Goal: Task Accomplishment & Management: Manage account settings

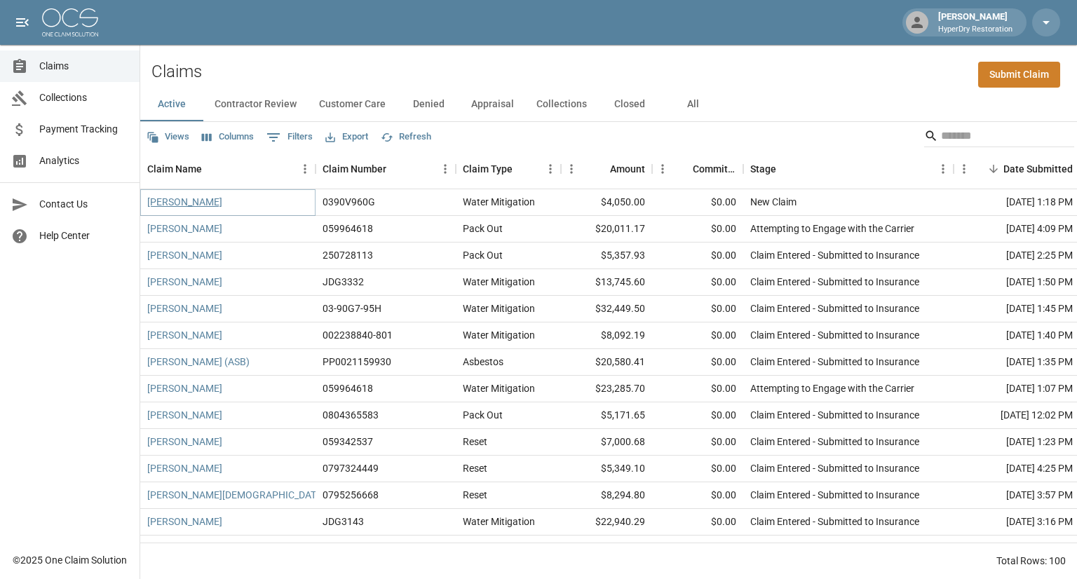
click at [180, 203] on link "[PERSON_NAME]" at bounding box center [184, 202] width 75 height 14
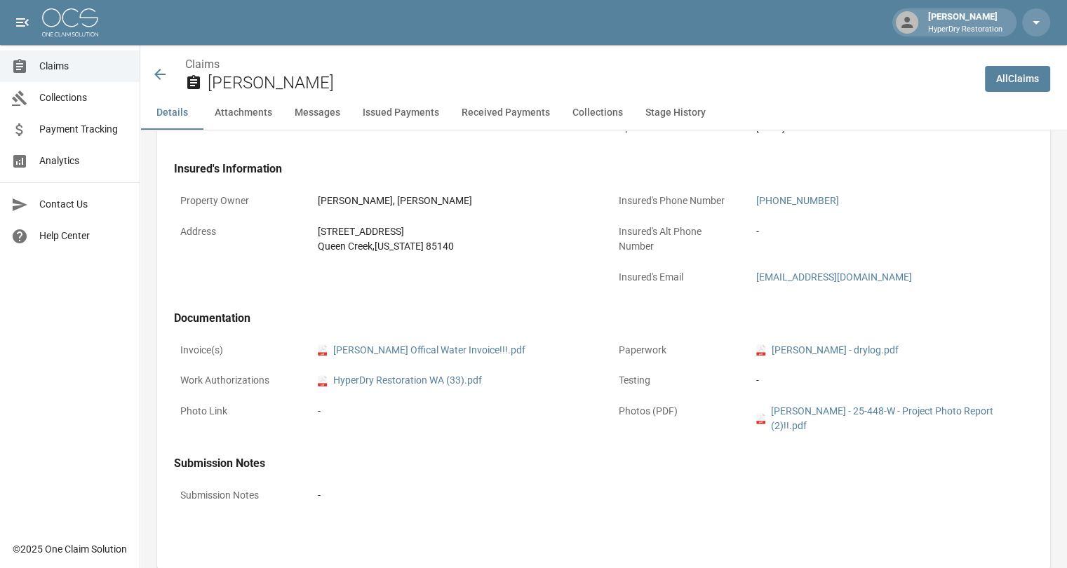
scroll to position [415, 0]
click at [820, 352] on link "pdf Kay Beebe - drylog.pdf" at bounding box center [827, 351] width 142 height 15
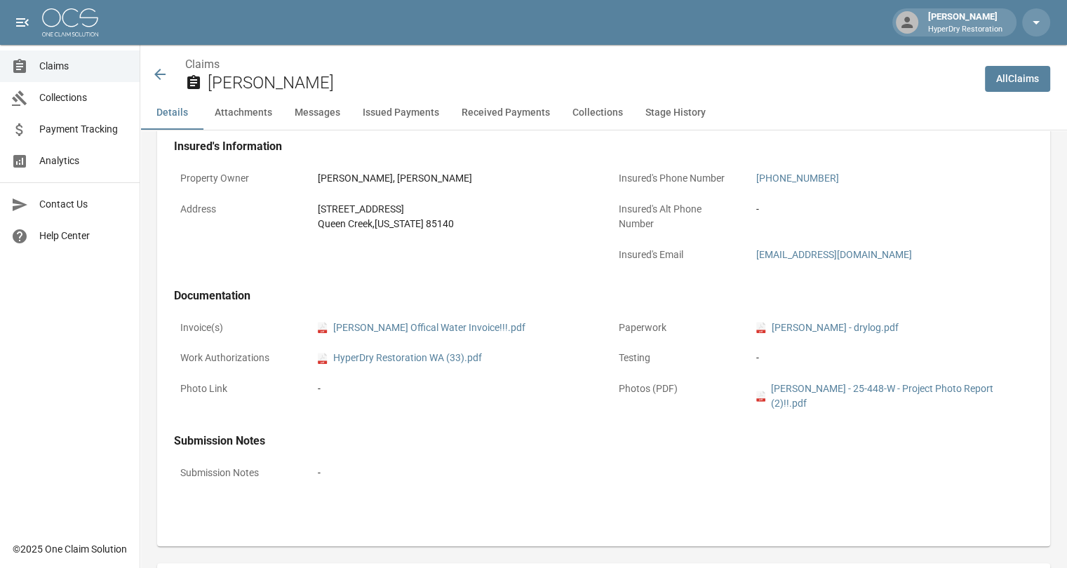
scroll to position [438, 0]
click at [412, 330] on link "pdf Kay Beebe Offical Water Invoice!!!.pdf" at bounding box center [422, 329] width 208 height 15
click at [440, 363] on link "pdf HyperDry Restoration WA (33).pdf" at bounding box center [400, 359] width 164 height 15
click at [841, 327] on link "pdf Kay Beebe - drylog.pdf" at bounding box center [827, 329] width 142 height 15
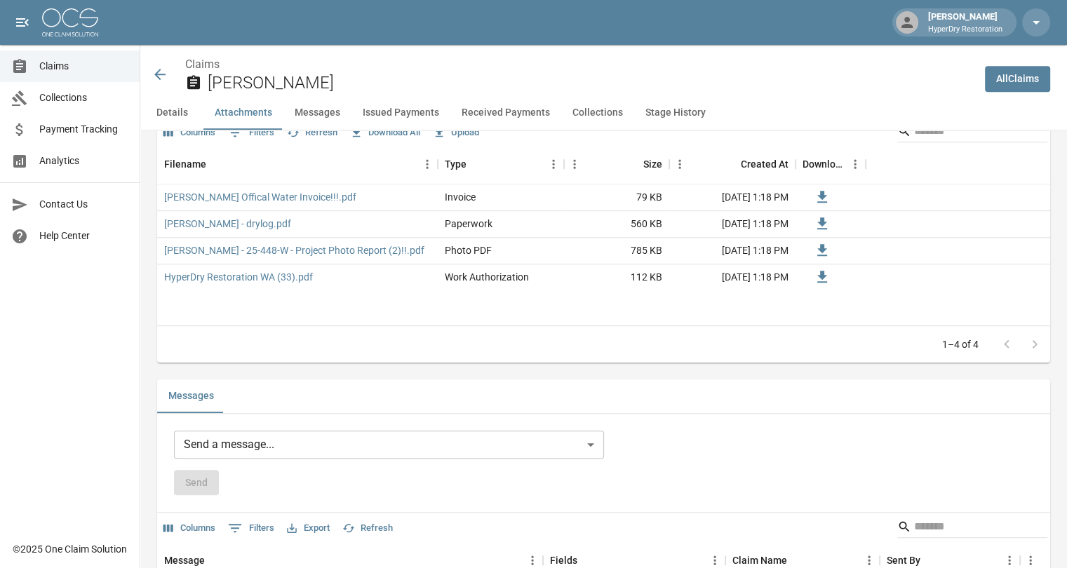
scroll to position [919, 0]
click at [66, 132] on span "Payment Tracking" at bounding box center [83, 129] width 89 height 15
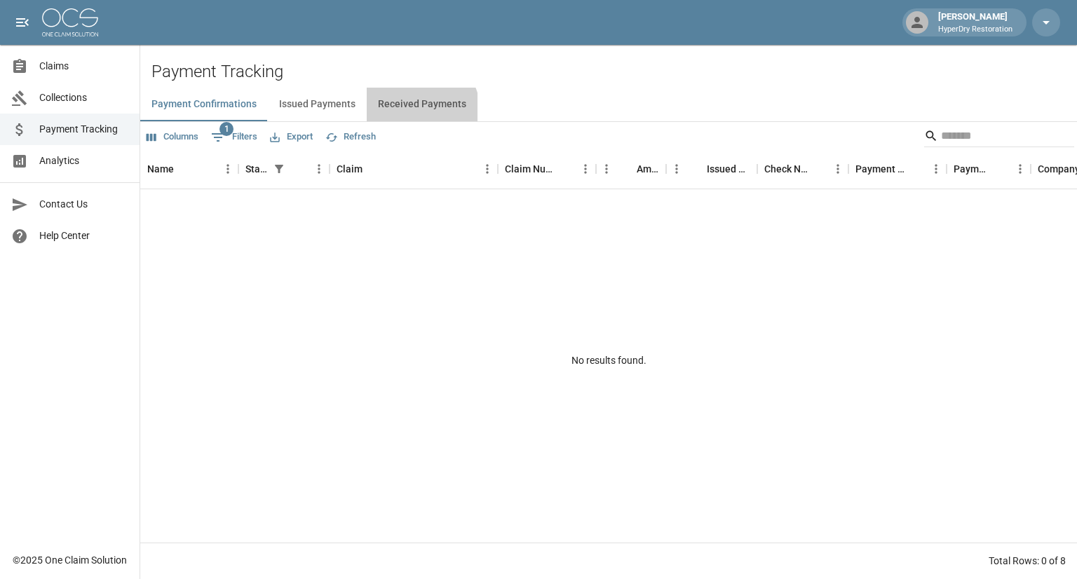
click at [417, 111] on button "Received Payments" at bounding box center [422, 105] width 111 height 34
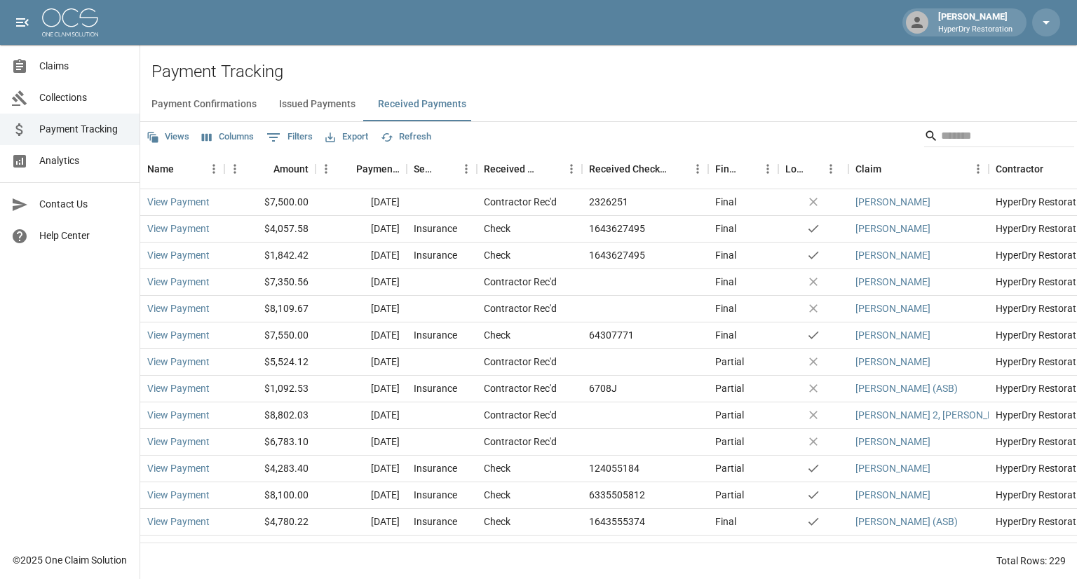
click at [79, 62] on span "Claims" at bounding box center [83, 66] width 89 height 15
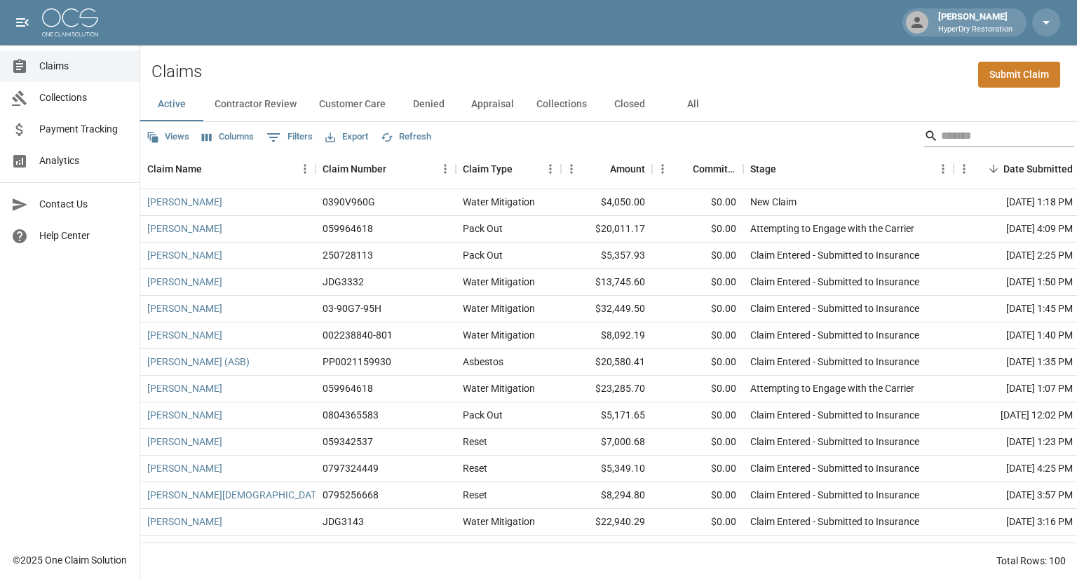
click at [941, 138] on input "Search" at bounding box center [997, 136] width 112 height 22
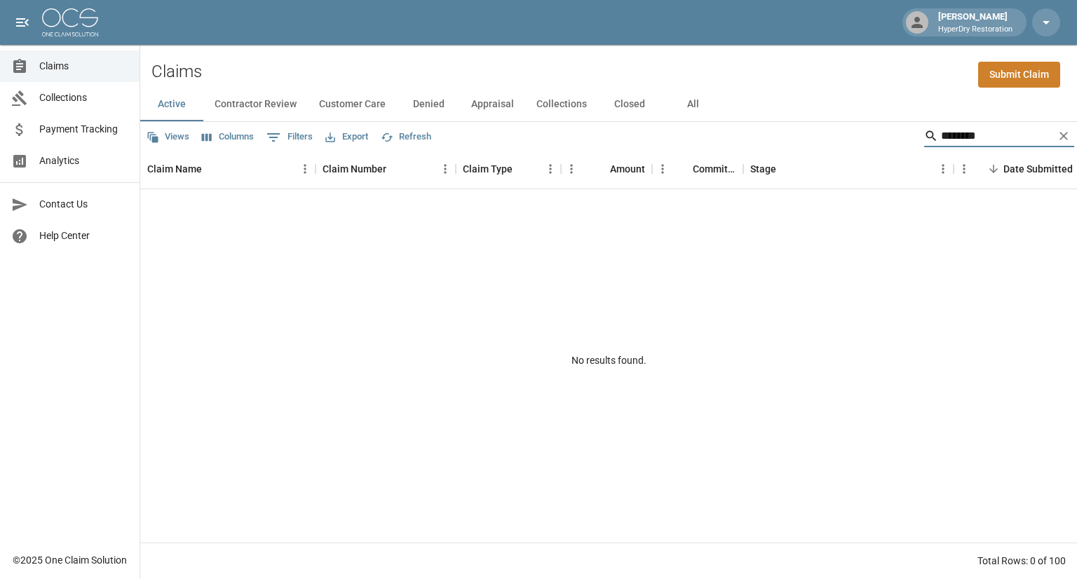
type input "*******"
click at [679, 104] on button "All" at bounding box center [692, 105] width 63 height 34
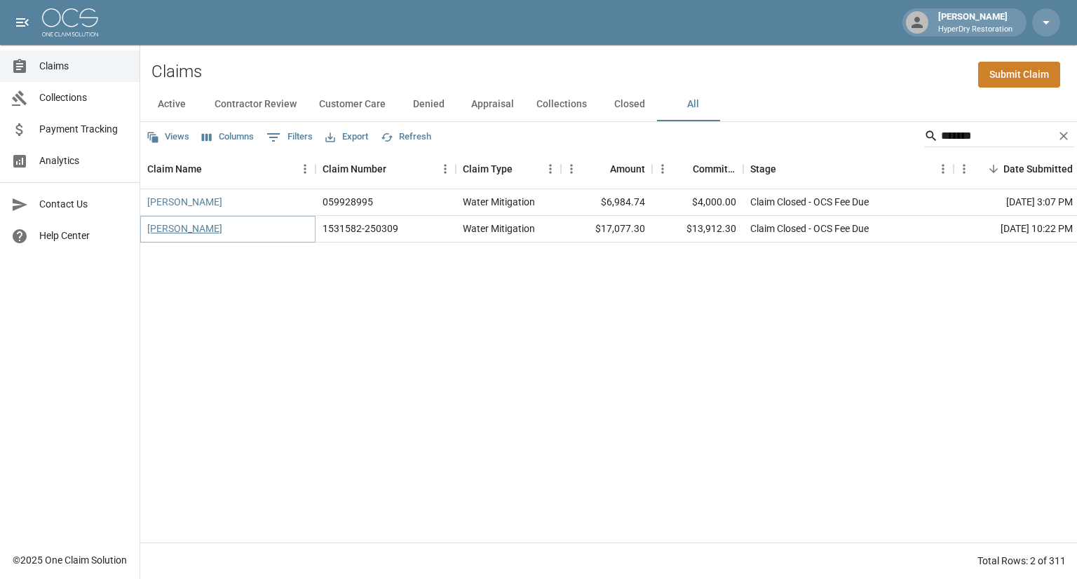
click at [185, 231] on link "Herrera, Jessica" at bounding box center [184, 229] width 75 height 14
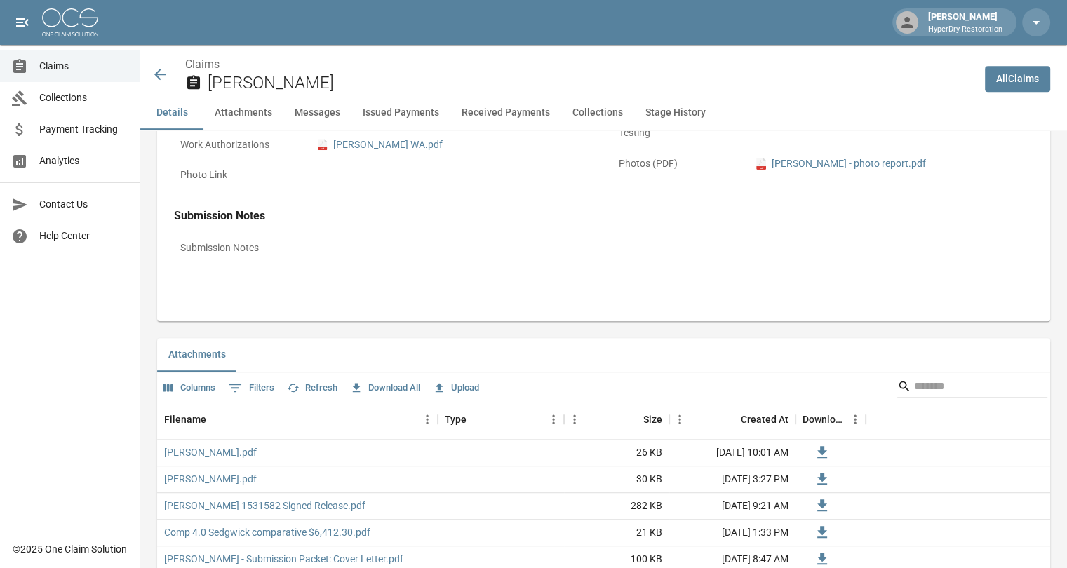
scroll to position [689, 0]
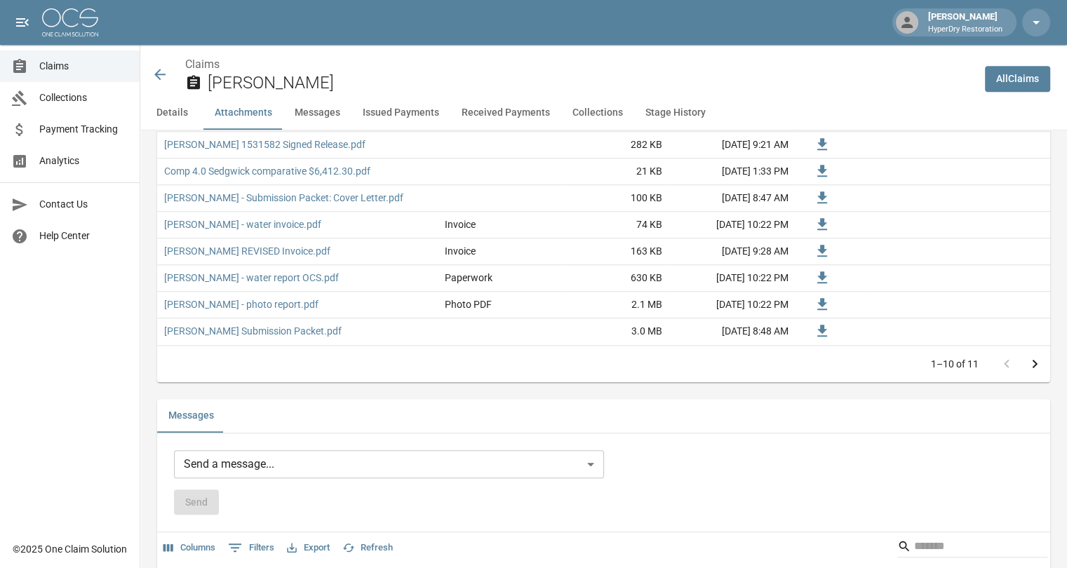
click at [501, 110] on button "Received Payments" at bounding box center [505, 113] width 111 height 34
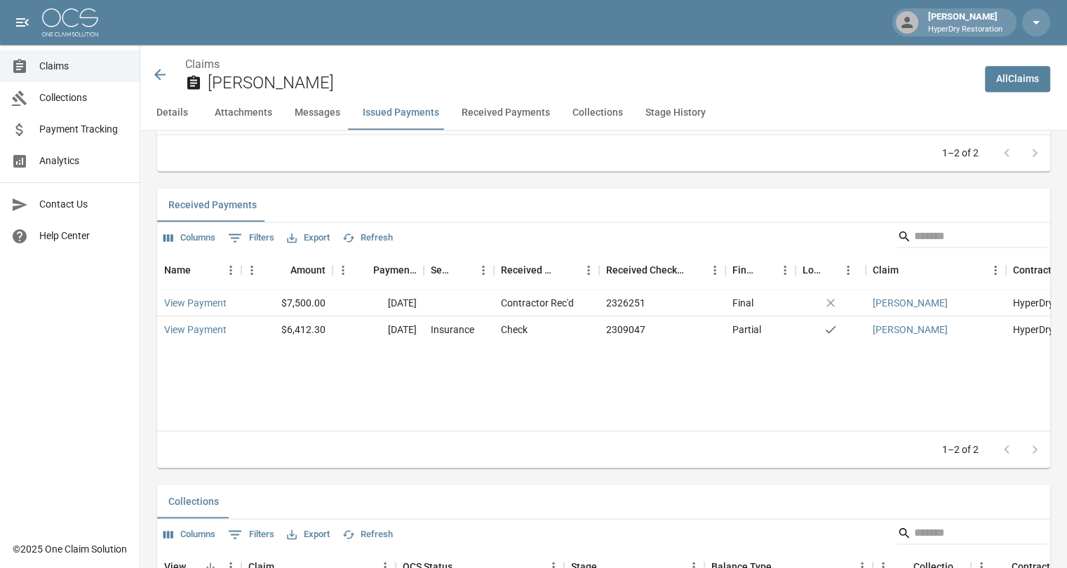
scroll to position [1940, 1]
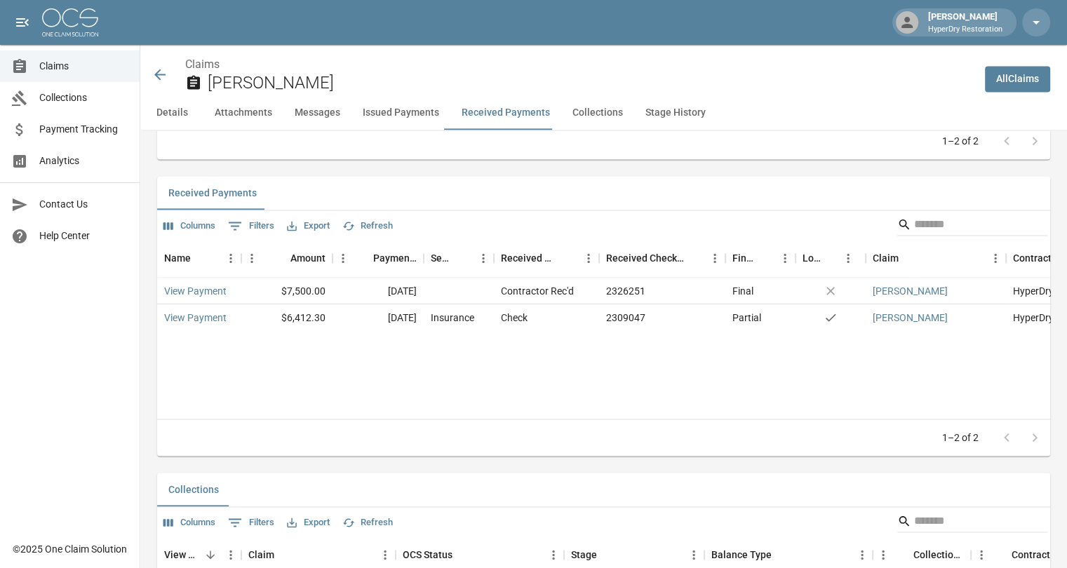
click at [159, 71] on icon at bounding box center [159, 74] width 17 height 17
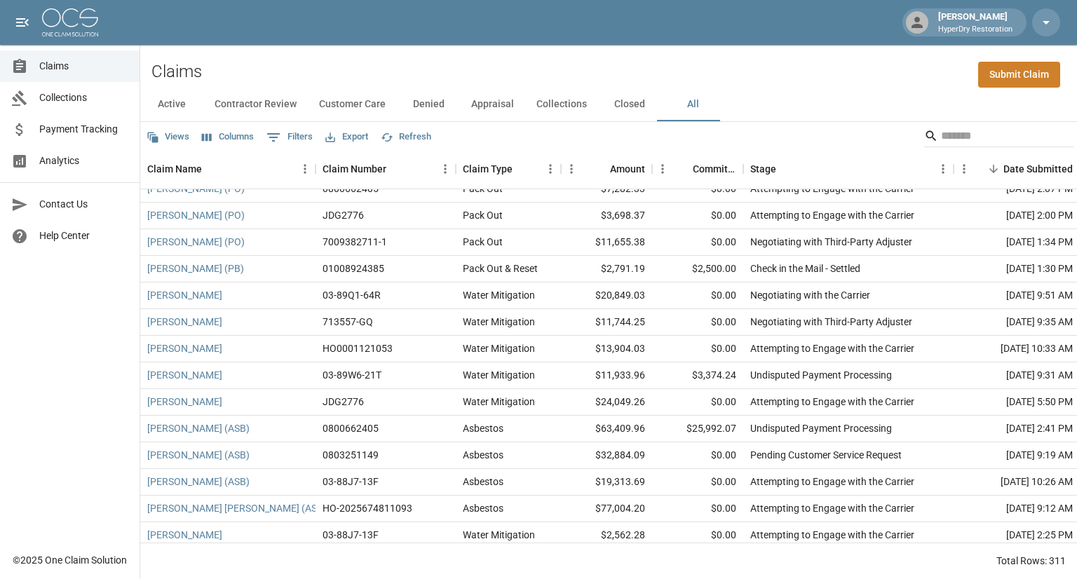
scroll to position [1024, 0]
click at [182, 102] on button "Active" at bounding box center [171, 105] width 63 height 34
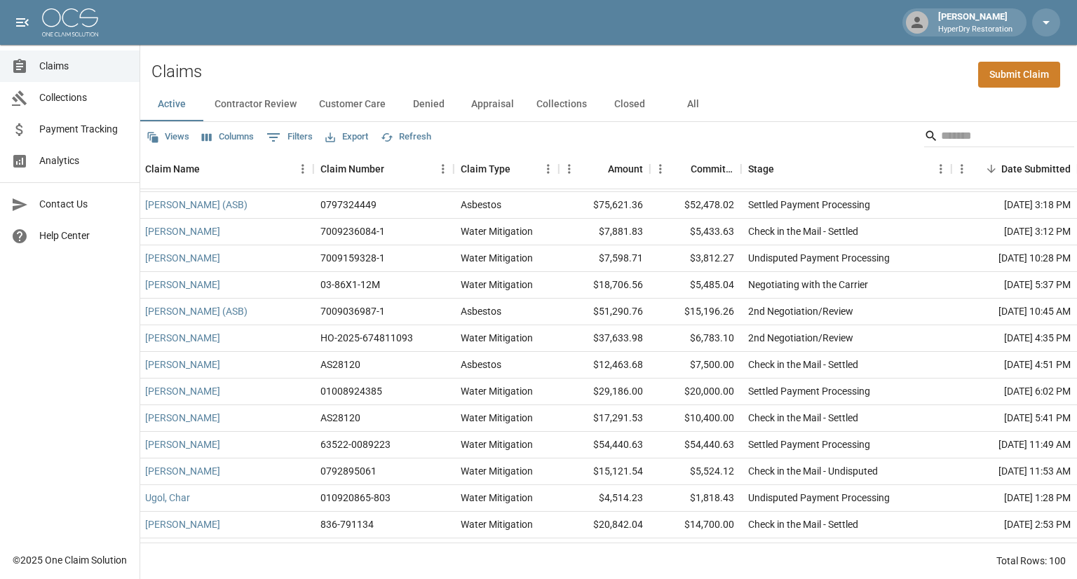
scroll to position [2320, 2]
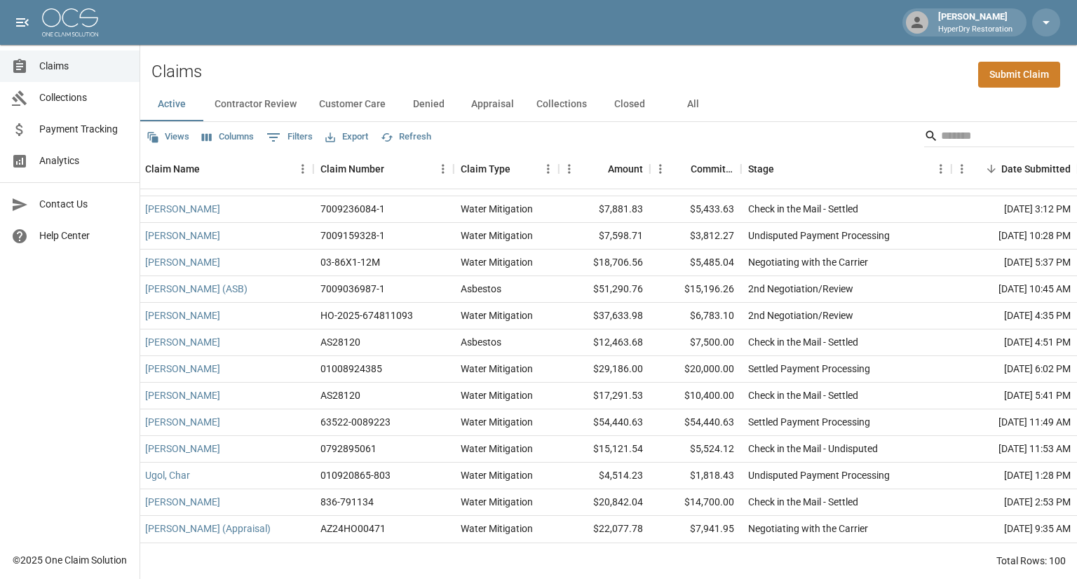
click at [77, 108] on link "Collections" at bounding box center [70, 98] width 140 height 32
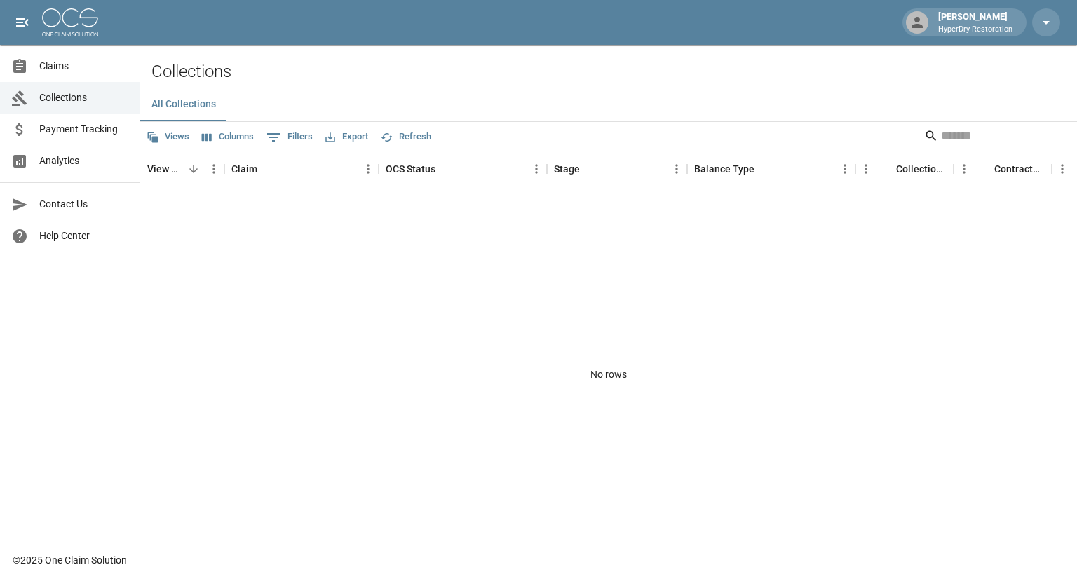
click at [81, 163] on span "Analytics" at bounding box center [83, 161] width 89 height 15
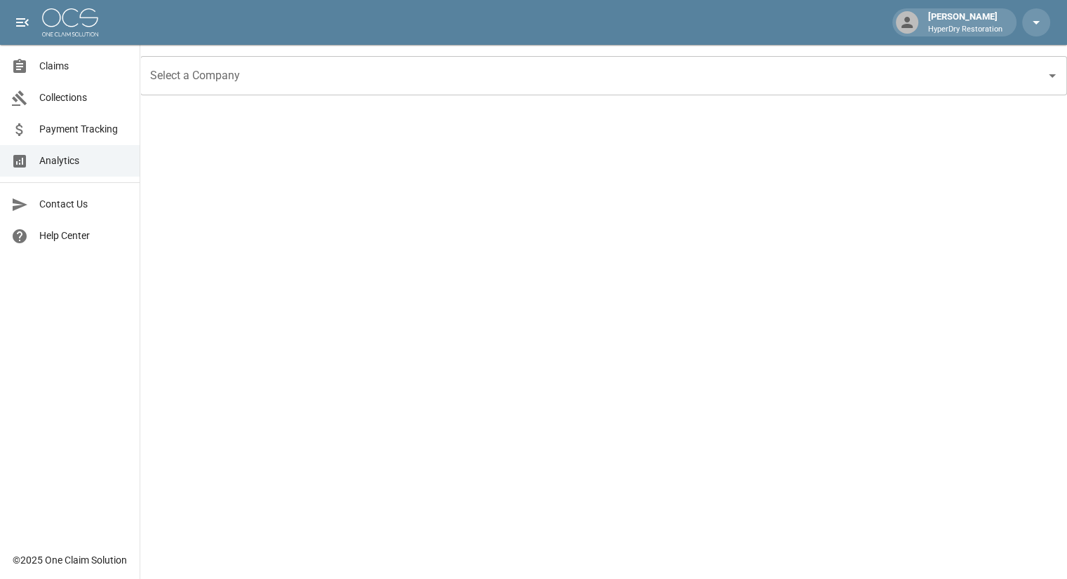
click at [81, 97] on span "Collections" at bounding box center [83, 97] width 89 height 15
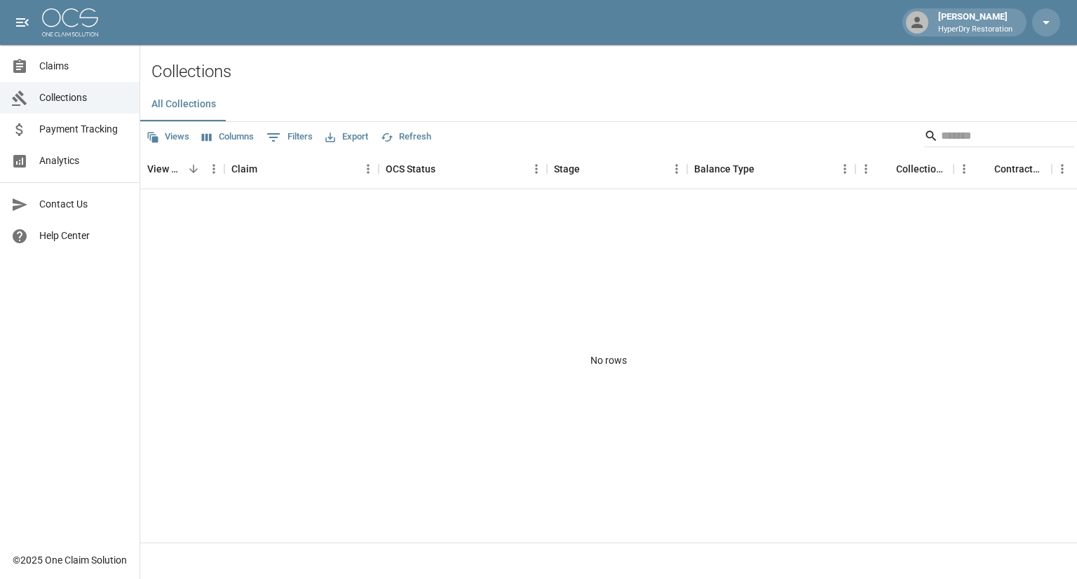
click at [97, 160] on span "Analytics" at bounding box center [83, 161] width 89 height 15
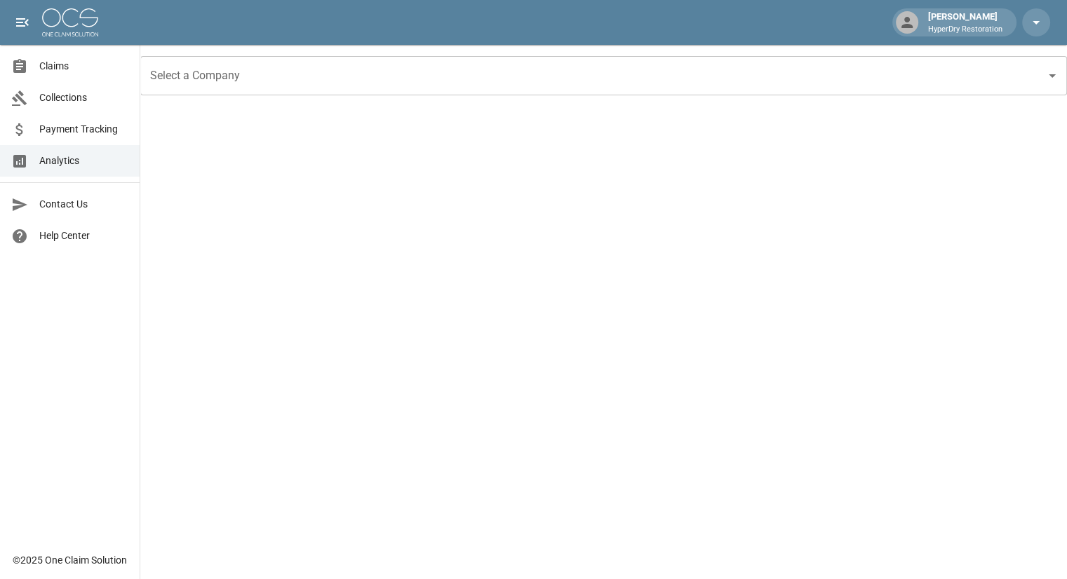
click at [74, 66] on span "Claims" at bounding box center [83, 66] width 89 height 15
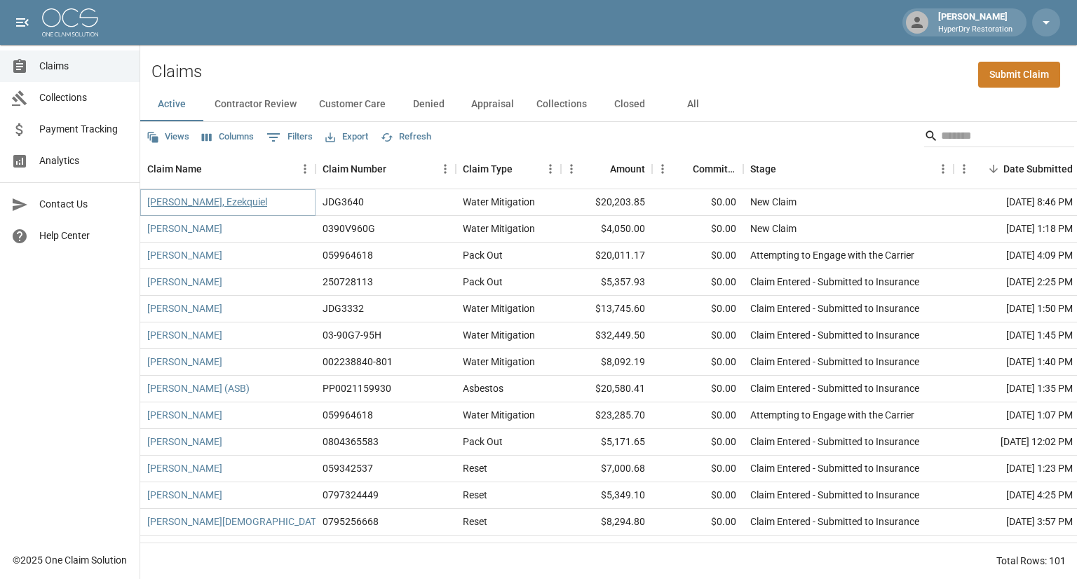
click at [210, 198] on link "[PERSON_NAME], Ezekquiel" at bounding box center [207, 202] width 120 height 14
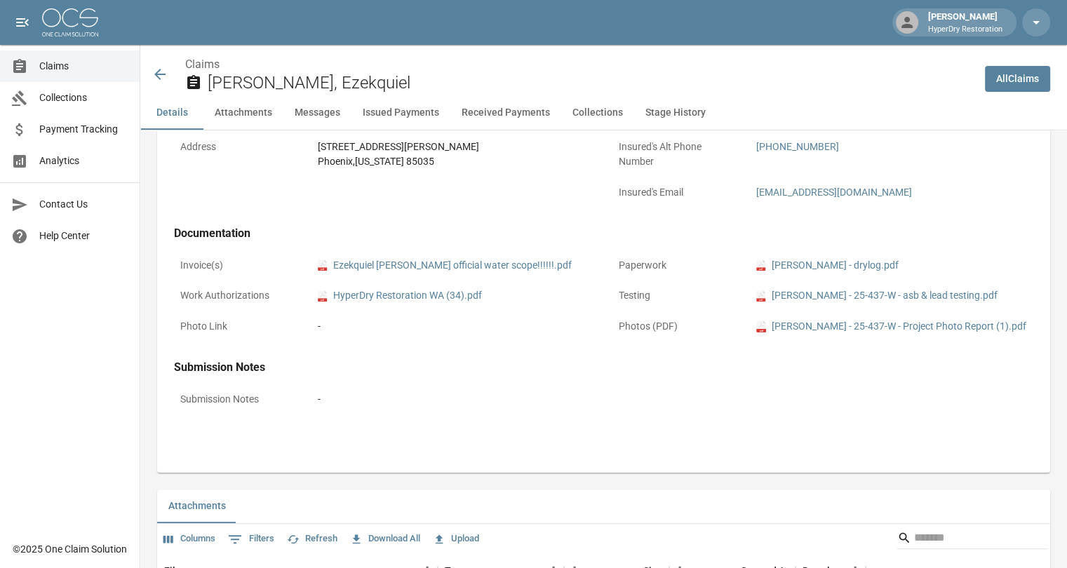
scroll to position [501, 0]
click at [407, 267] on link "pdf Ezekquiel Vasquez official water scope!!!!!!.pdf" at bounding box center [445, 266] width 254 height 15
click at [839, 267] on link "pdf Ezekquiel Vasquez - drylog.pdf" at bounding box center [827, 266] width 142 height 15
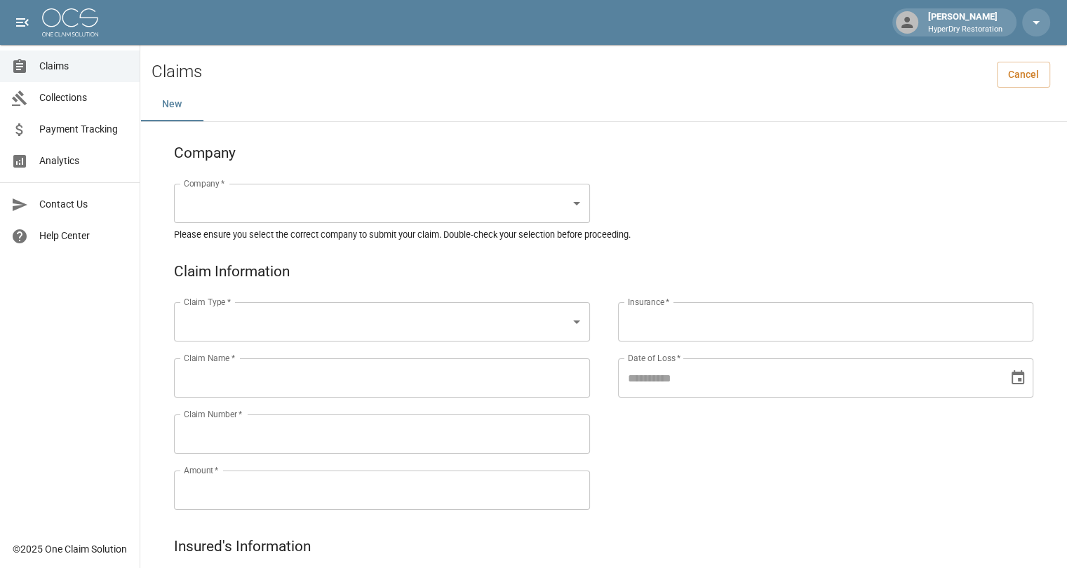
click at [74, 76] on link "Claims" at bounding box center [70, 66] width 140 height 32
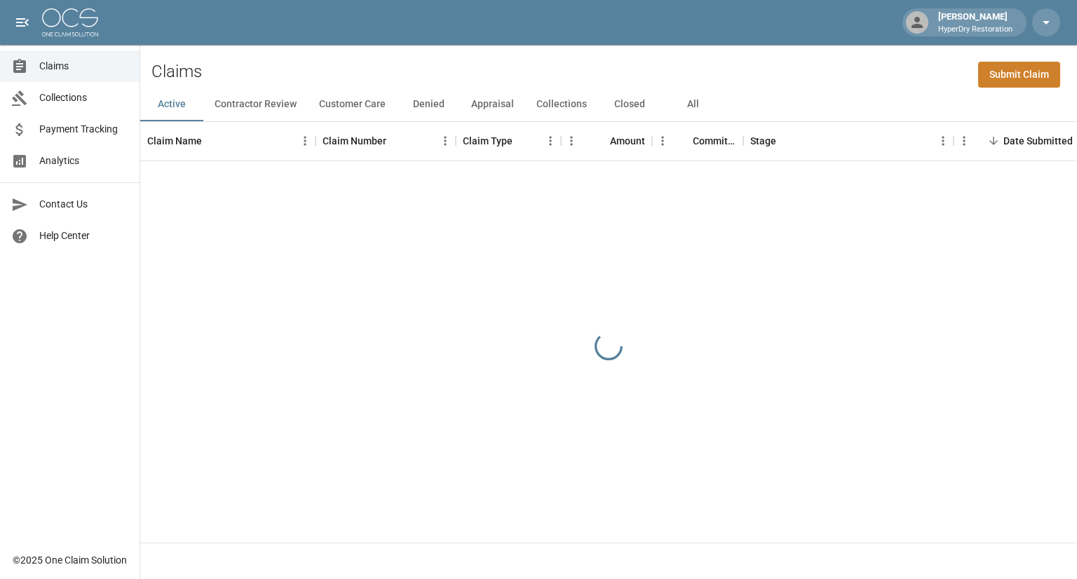
click at [86, 98] on span "Collections" at bounding box center [83, 97] width 89 height 15
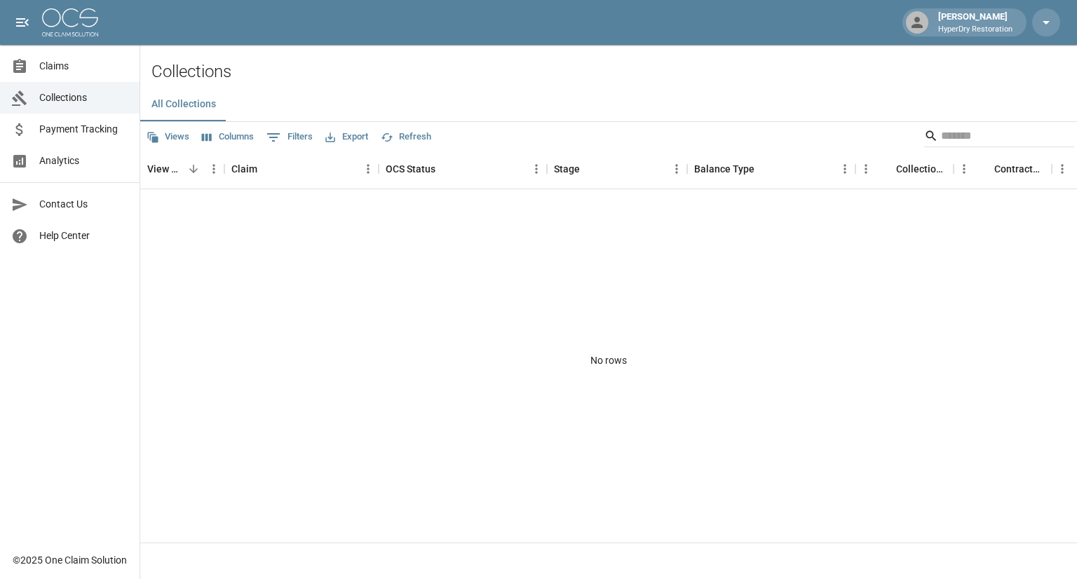
click at [83, 74] on link "Claims" at bounding box center [70, 66] width 140 height 32
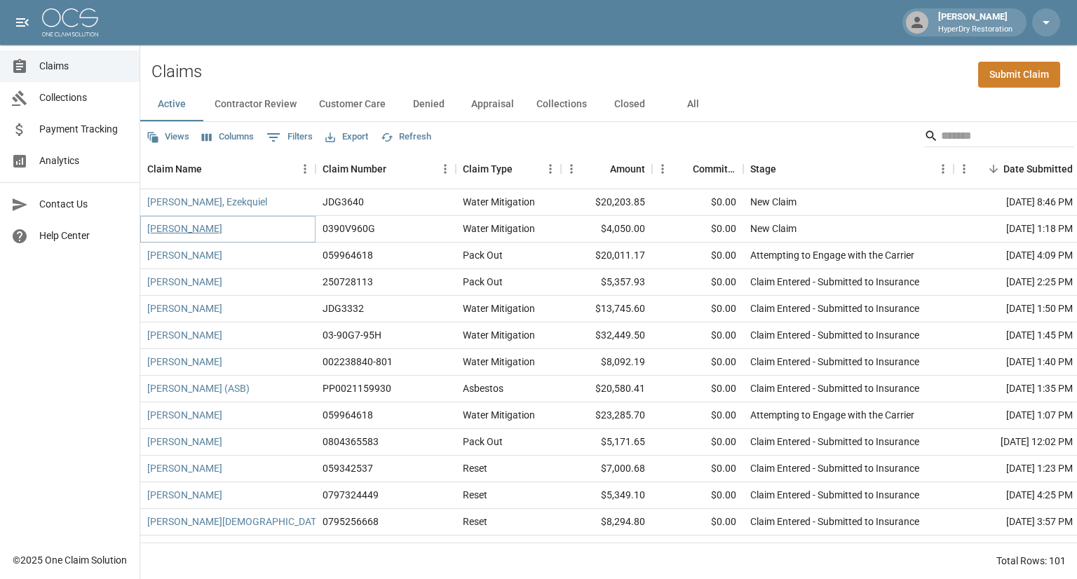
click at [183, 232] on link "[PERSON_NAME]" at bounding box center [184, 229] width 75 height 14
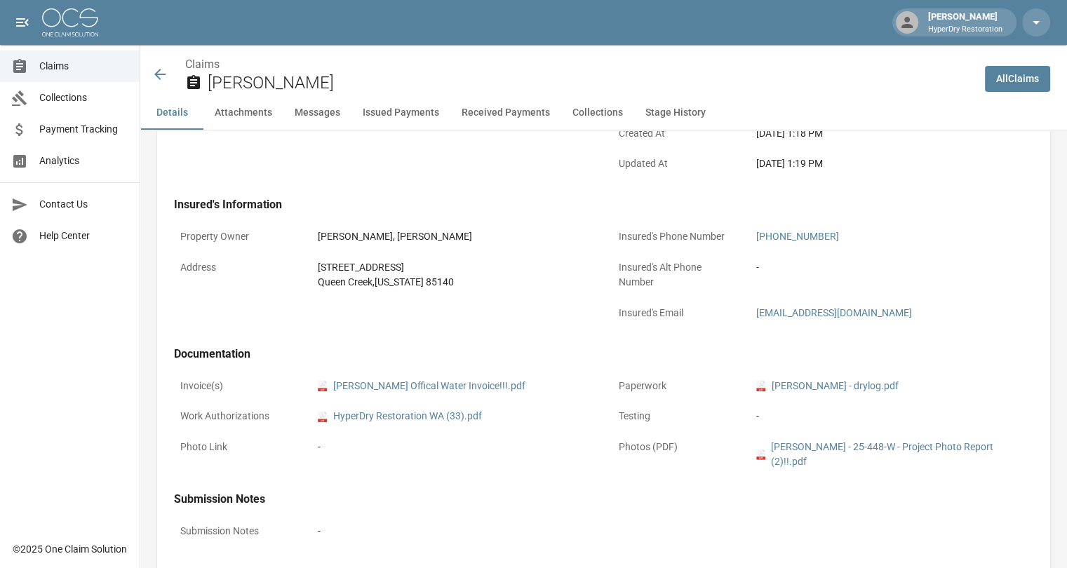
scroll to position [420, 0]
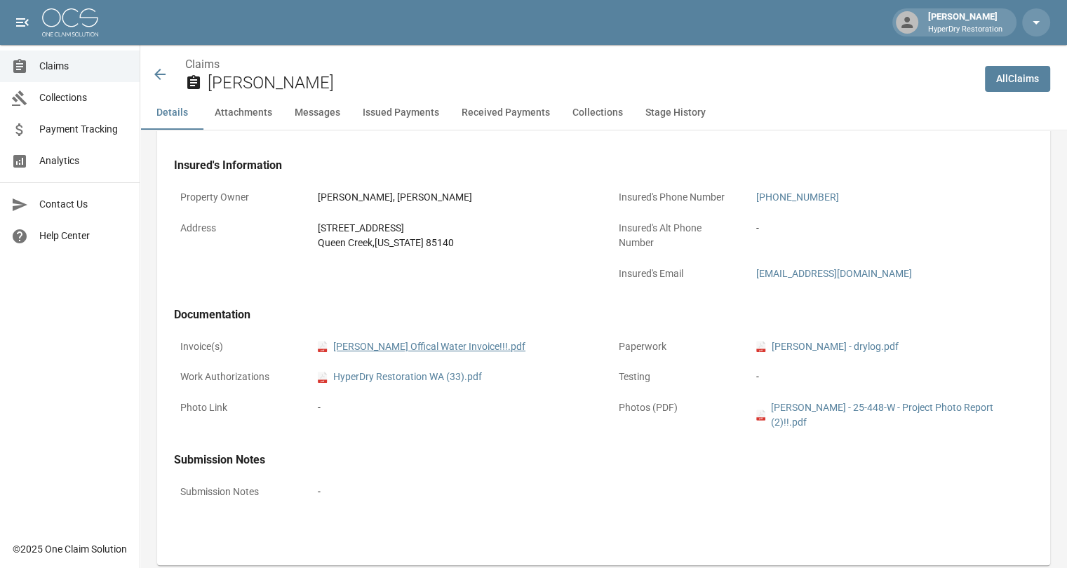
click at [403, 347] on link "pdf Kay Beebe Offical Water Invoice!!!.pdf" at bounding box center [422, 346] width 208 height 15
click at [161, 76] on icon at bounding box center [159, 74] width 17 height 17
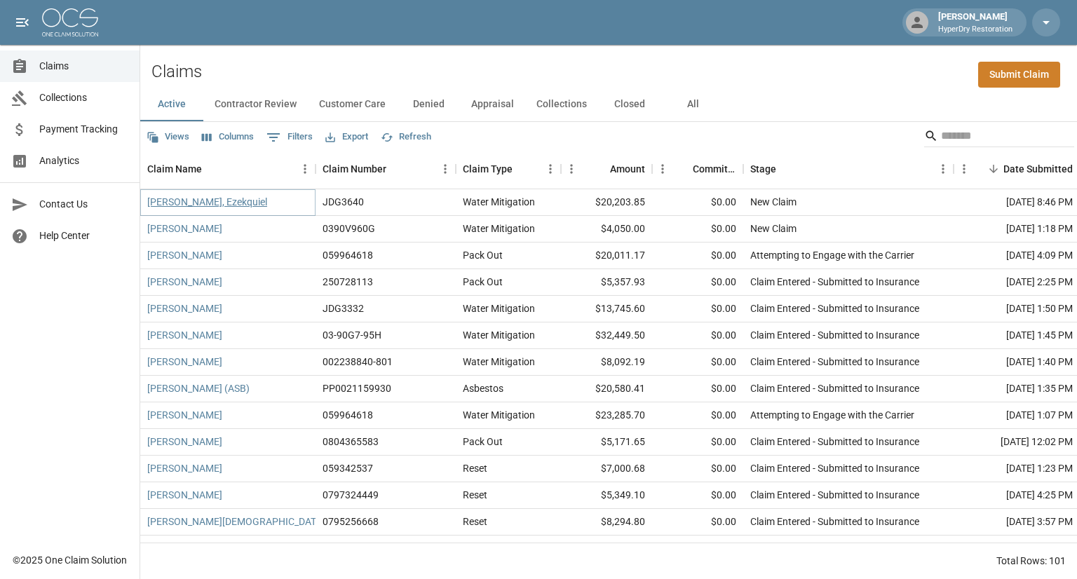
click at [213, 201] on link "Vasquez, Ezekquiel" at bounding box center [207, 202] width 120 height 14
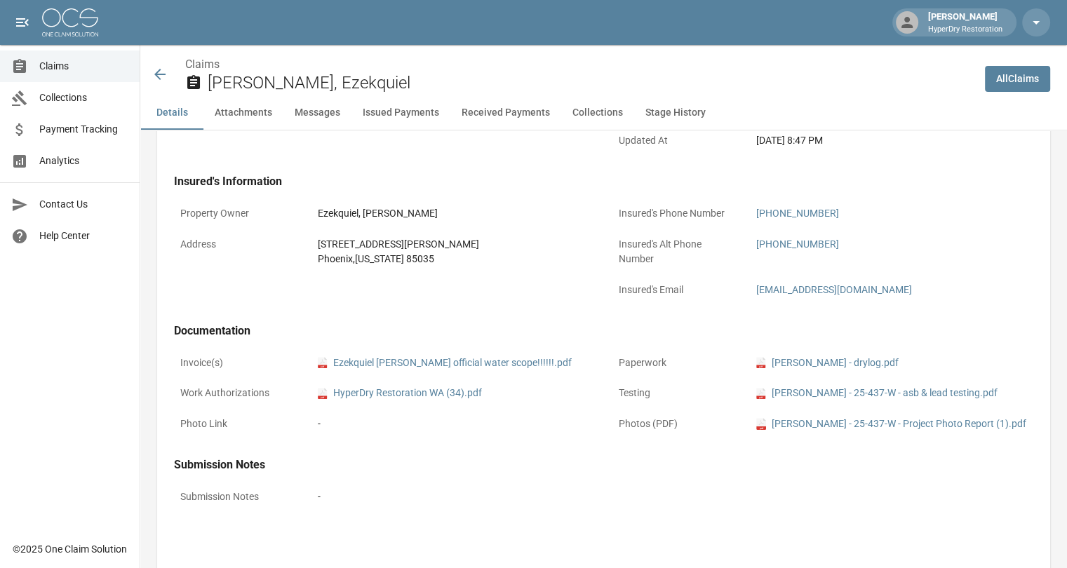
scroll to position [401, 0]
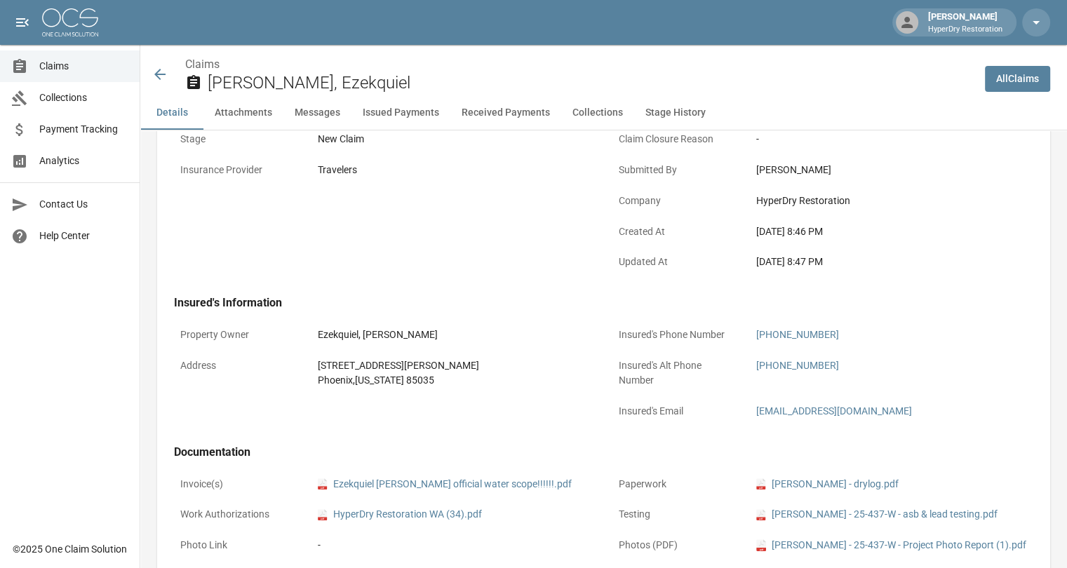
click at [264, 119] on button "Attachments" at bounding box center [243, 113] width 80 height 34
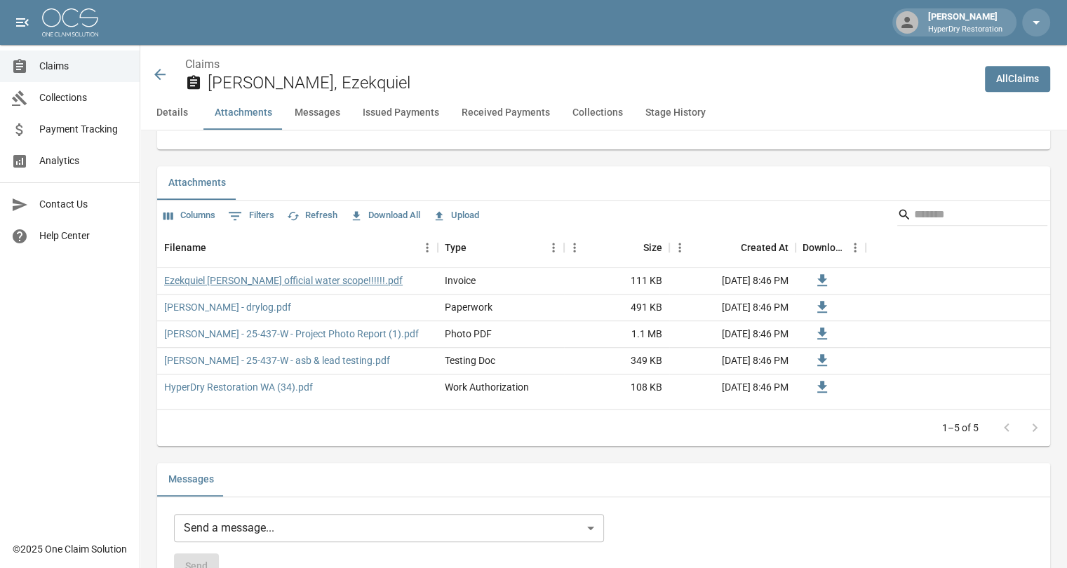
scroll to position [826, 0]
click at [456, 225] on button "Upload" at bounding box center [455, 214] width 53 height 22
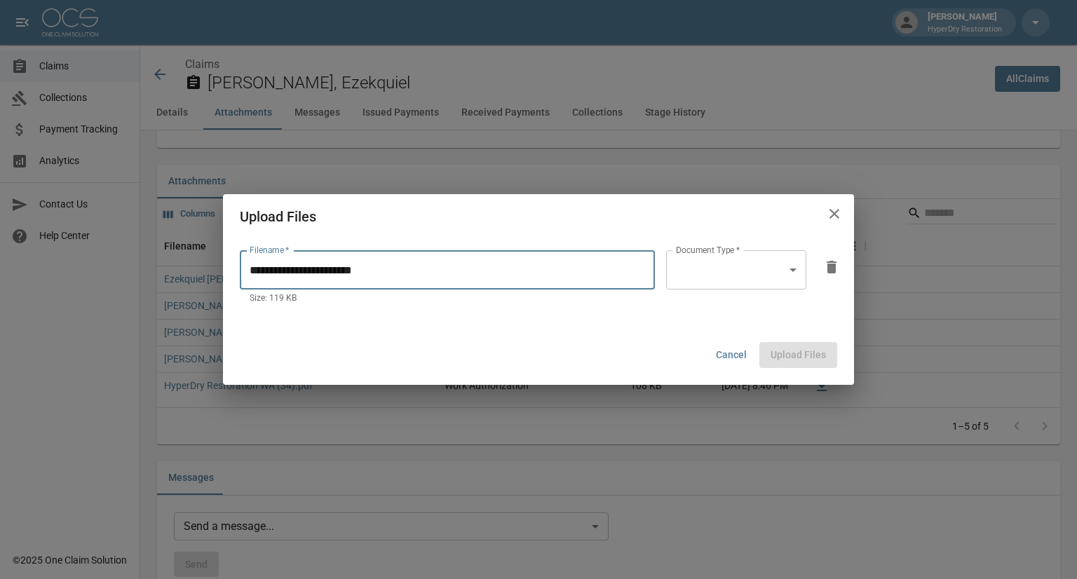
click at [543, 274] on input "**********" at bounding box center [447, 269] width 415 height 39
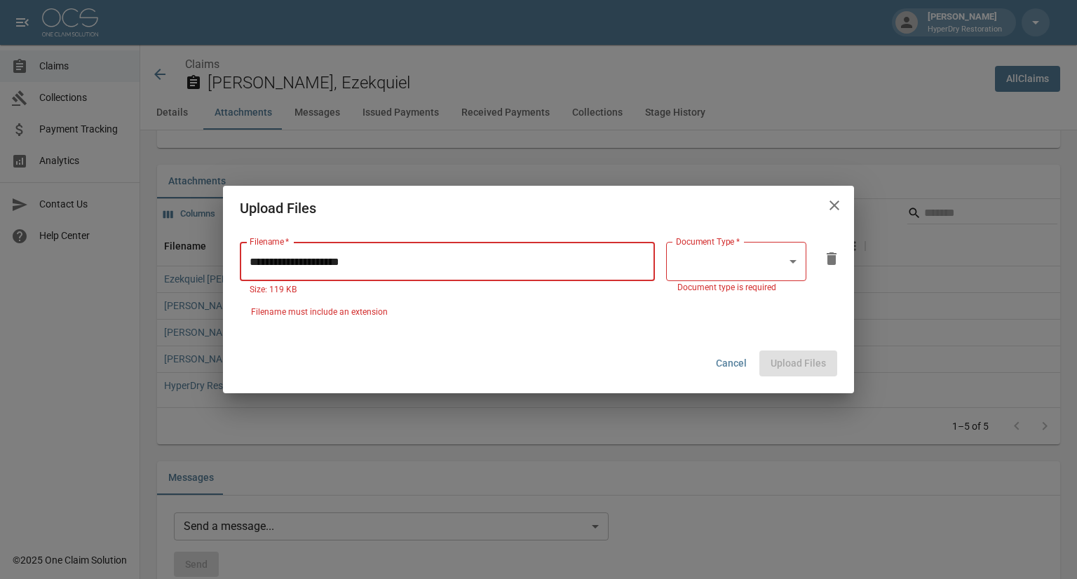
type input "**********"
click at [736, 276] on body "Trevor Cullen HyperDry Restoration Claims Collections Payment Tracking Analytic…" at bounding box center [538, 534] width 1077 height 2721
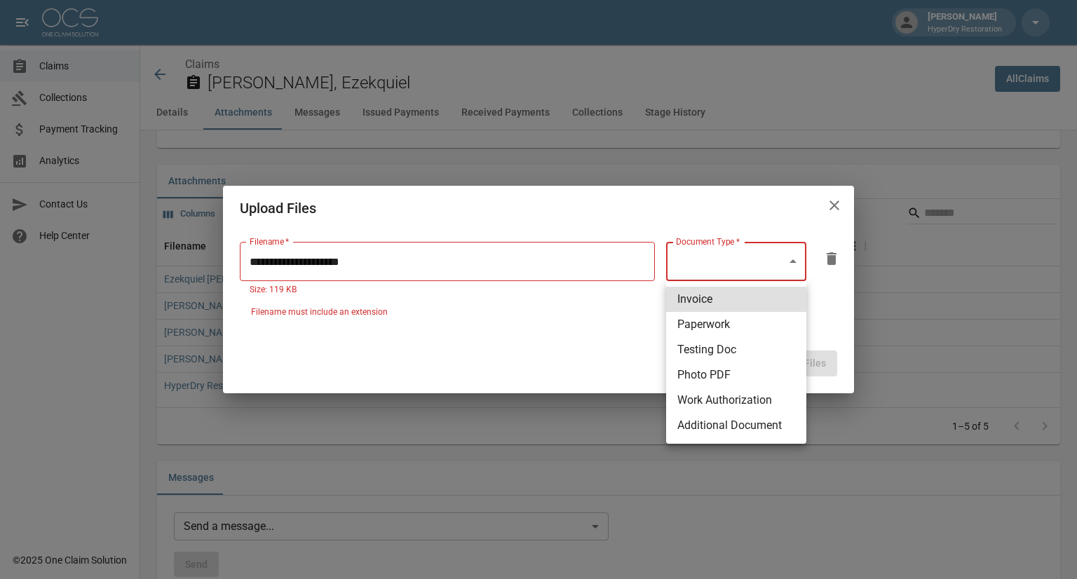
click at [729, 298] on li "Invoice" at bounding box center [736, 299] width 140 height 25
type input "********"
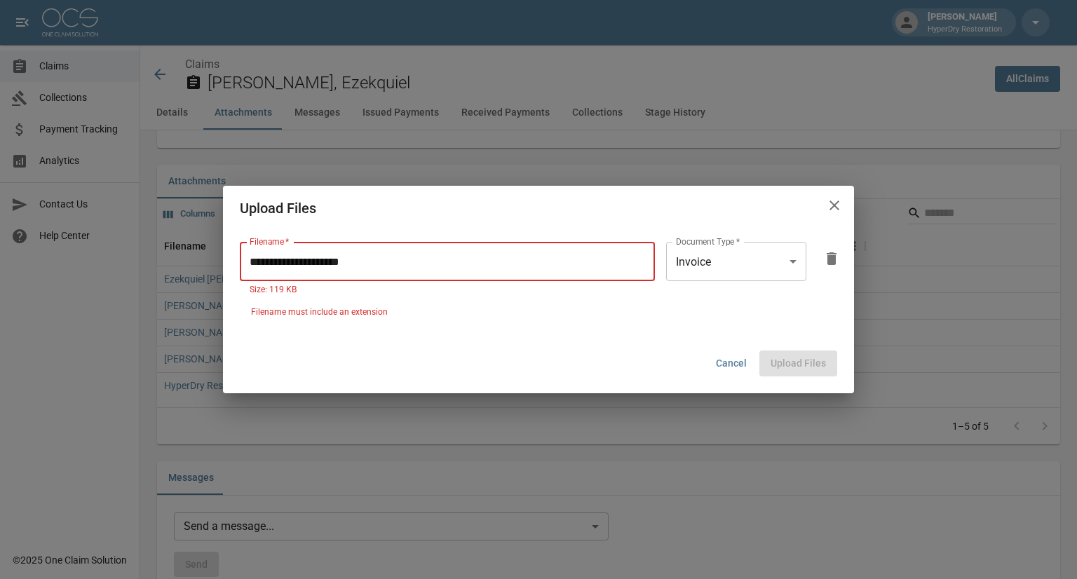
click at [436, 264] on input "**********" at bounding box center [447, 261] width 415 height 39
type input "*"
click at [463, 257] on input "*" at bounding box center [447, 261] width 415 height 39
type input "*"
click at [830, 203] on icon "close" at bounding box center [834, 205] width 17 height 17
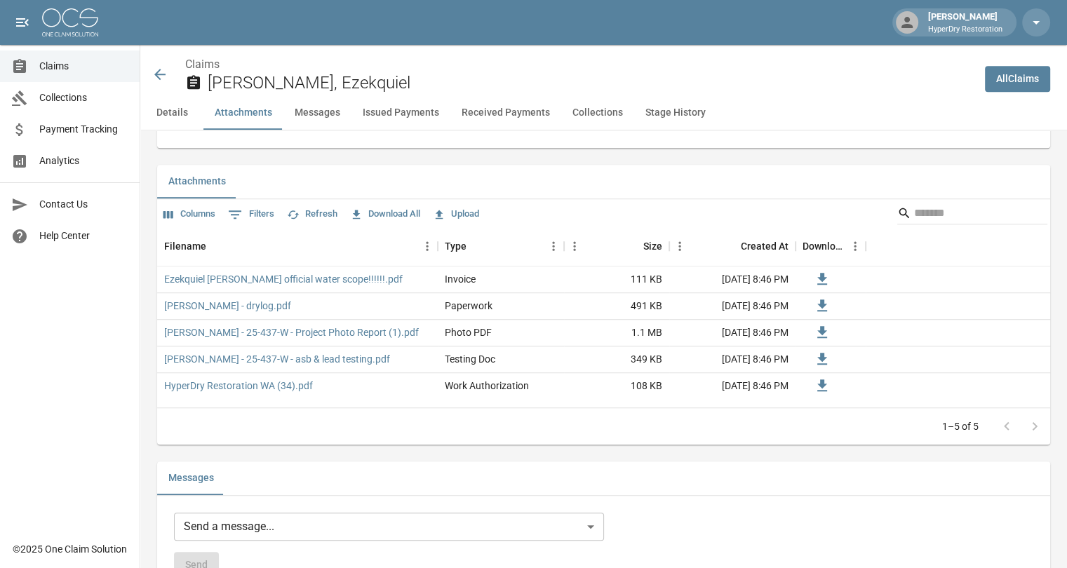
click at [458, 225] on button "Upload" at bounding box center [455, 214] width 53 height 22
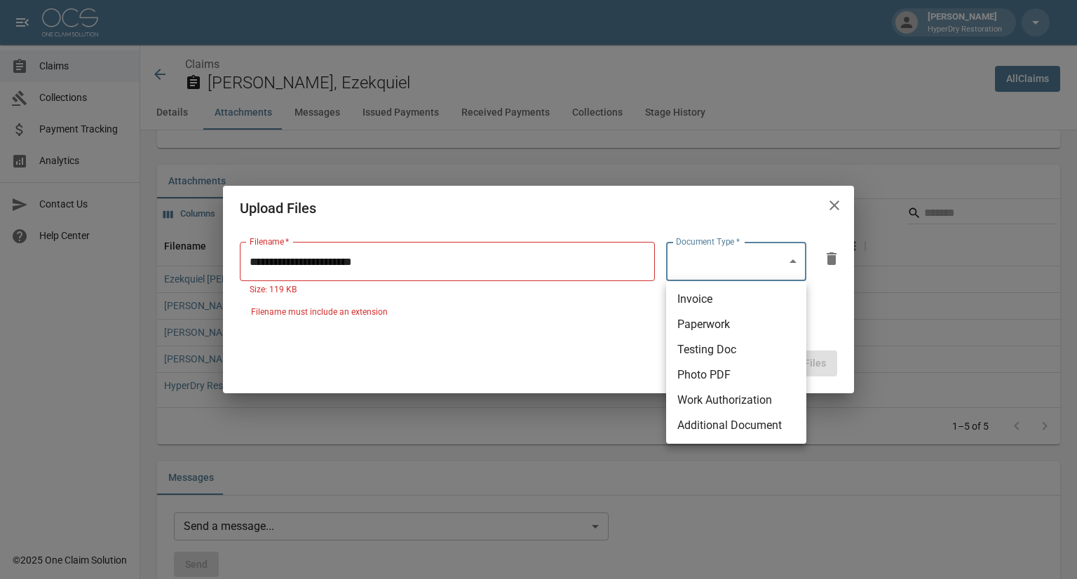
click at [783, 266] on body "Trevor Cullen HyperDry Restoration Claims Collections Payment Tracking Analytic…" at bounding box center [538, 534] width 1077 height 2721
click at [713, 326] on li "Paperwork" at bounding box center [736, 324] width 140 height 25
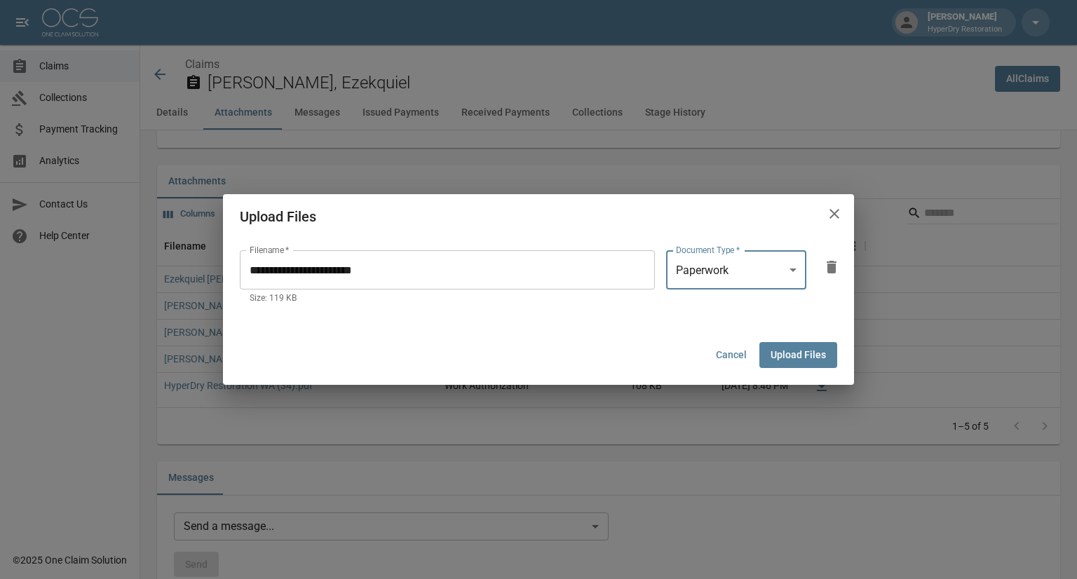
click at [771, 264] on body "Trevor Cullen HyperDry Restoration Claims Collections Payment Tracking Analytic…" at bounding box center [538, 534] width 1077 height 2721
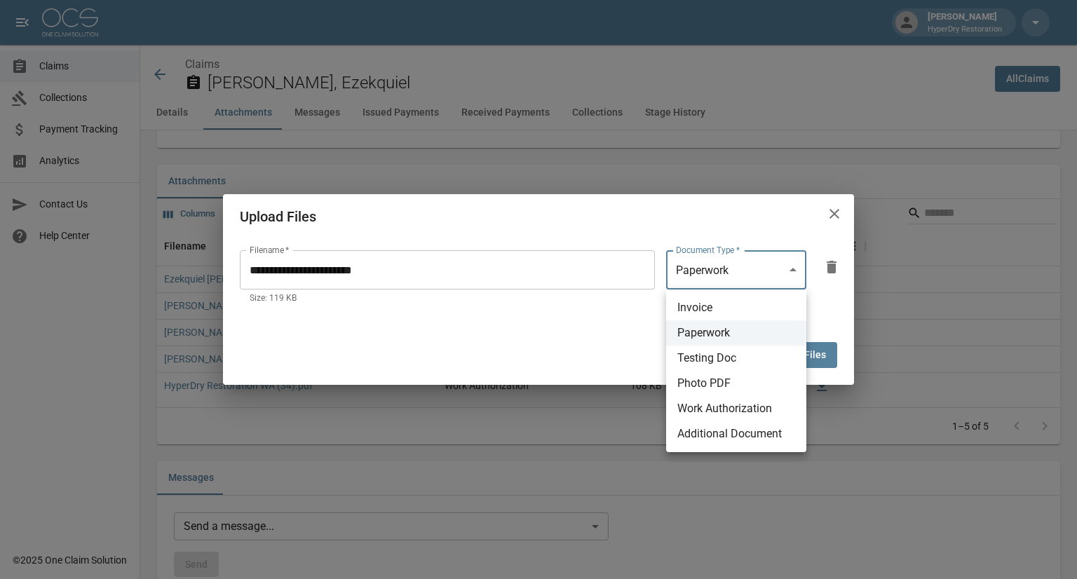
click at [717, 310] on li "Invoice" at bounding box center [736, 307] width 140 height 25
type input "********"
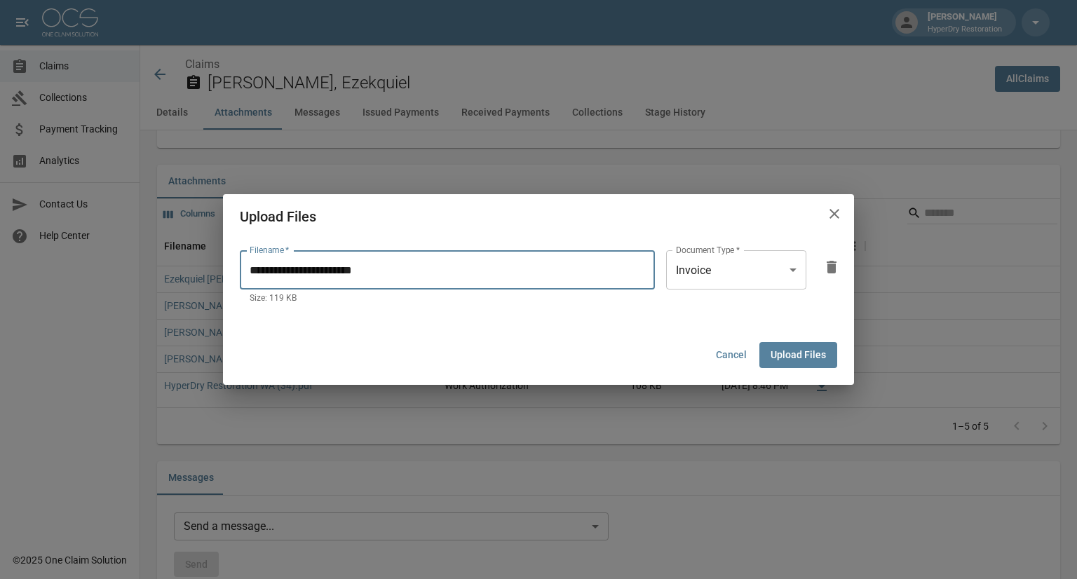
click at [357, 270] on input "**********" at bounding box center [447, 269] width 415 height 39
click at [358, 271] on input "**********" at bounding box center [447, 269] width 415 height 39
type input "**********"
click at [802, 357] on button "Upload Files" at bounding box center [798, 355] width 78 height 26
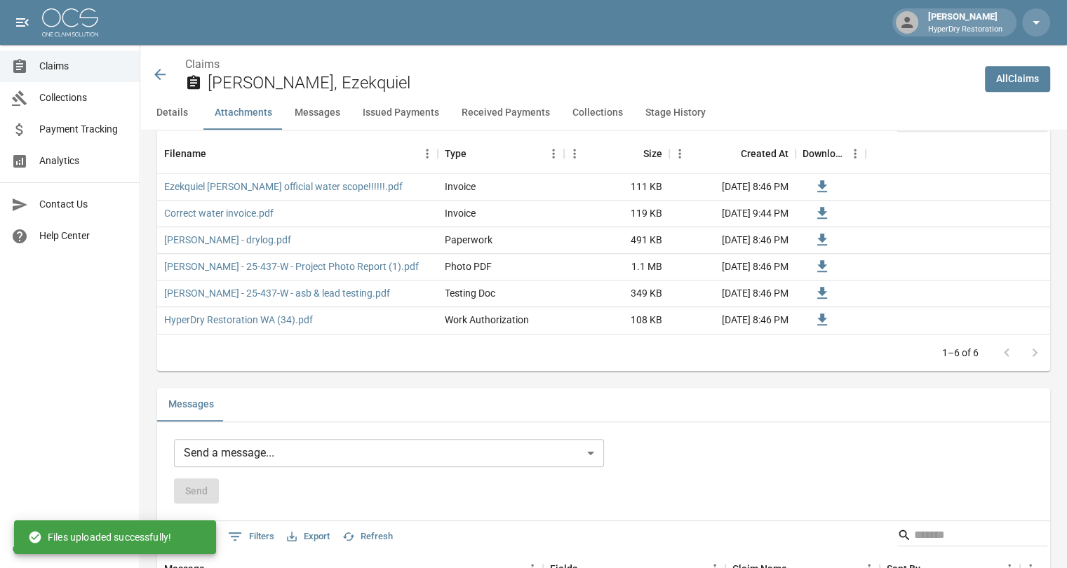
scroll to position [947, 0]
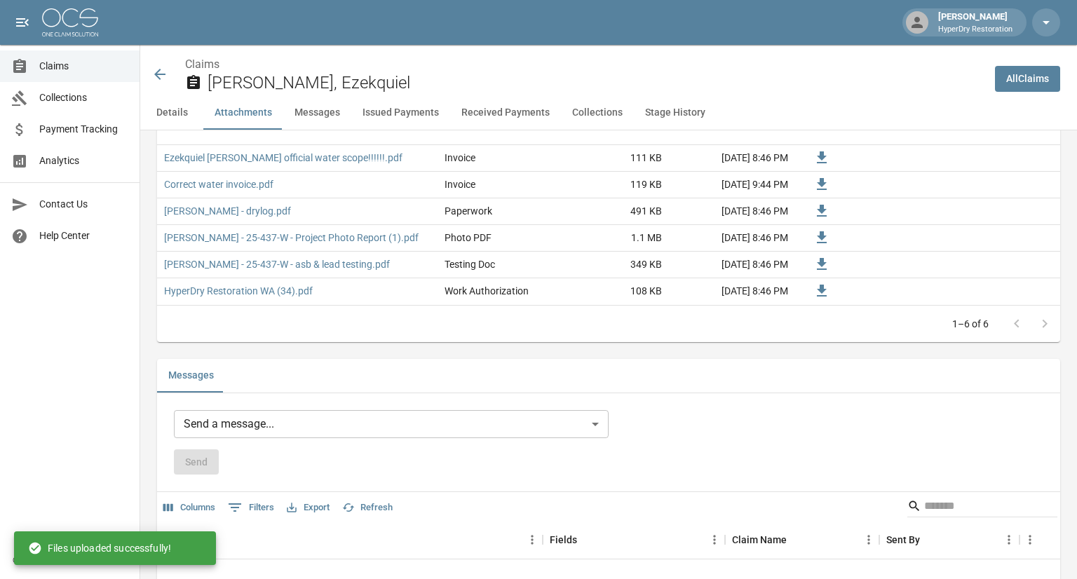
click at [278, 434] on body "Trevor Cullen HyperDry Restoration Claims Collections Payment Tracking Analytic…" at bounding box center [538, 423] width 1077 height 2740
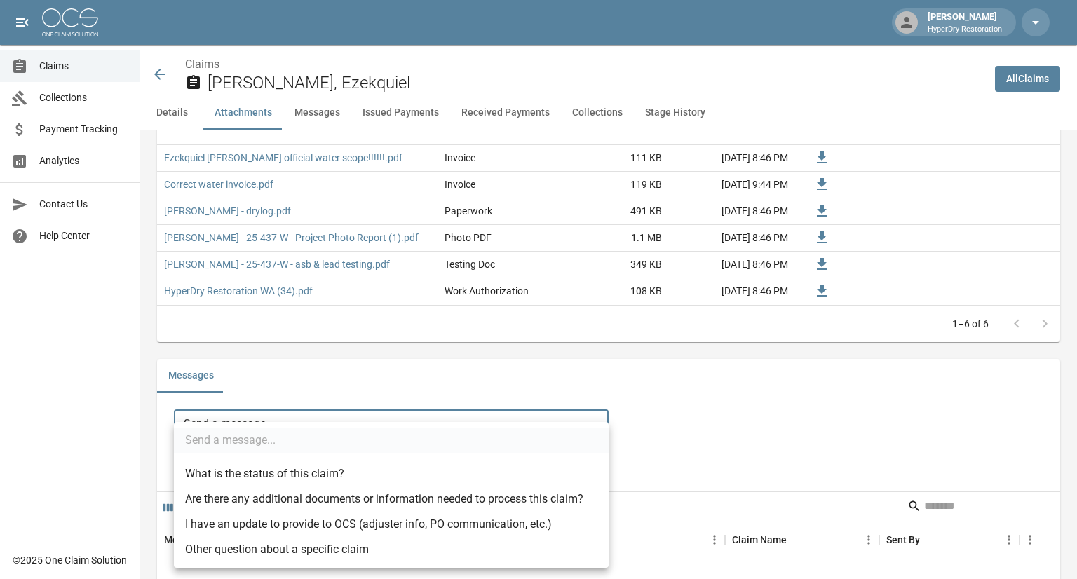
click at [646, 372] on div at bounding box center [538, 289] width 1077 height 579
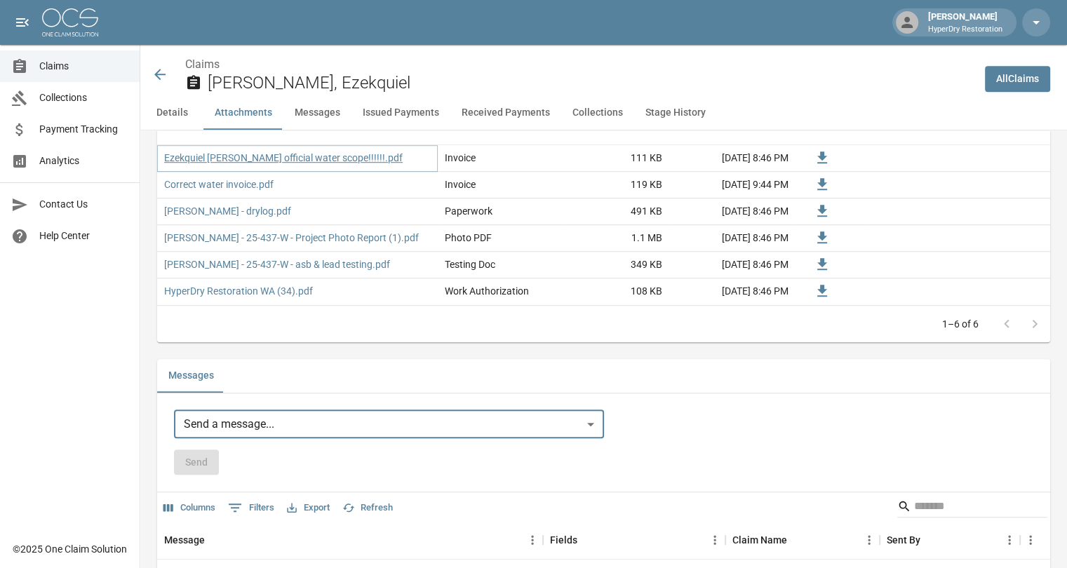
click at [310, 165] on link "Ezekquiel Vasquez official water scope!!!!!!.pdf" at bounding box center [283, 158] width 238 height 14
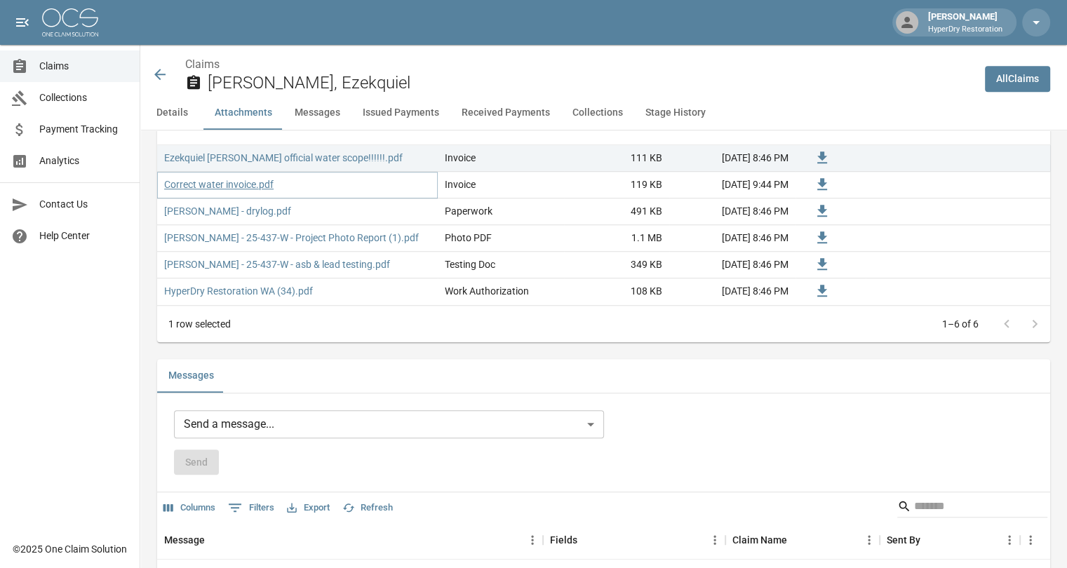
click at [248, 191] on link "Correct water invoice.pdf" at bounding box center [218, 184] width 109 height 14
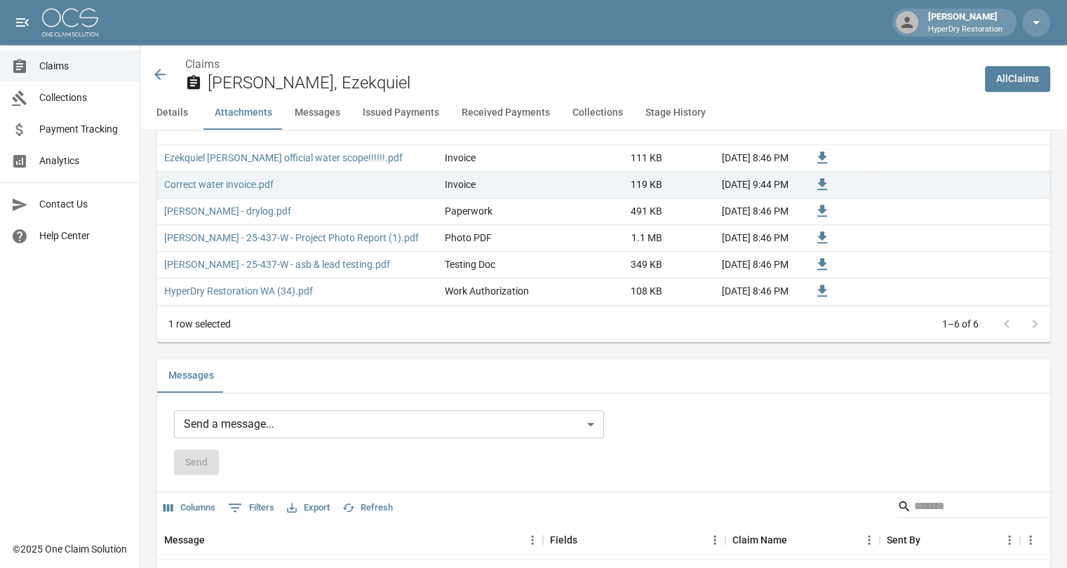
click at [161, 79] on icon at bounding box center [159, 74] width 17 height 17
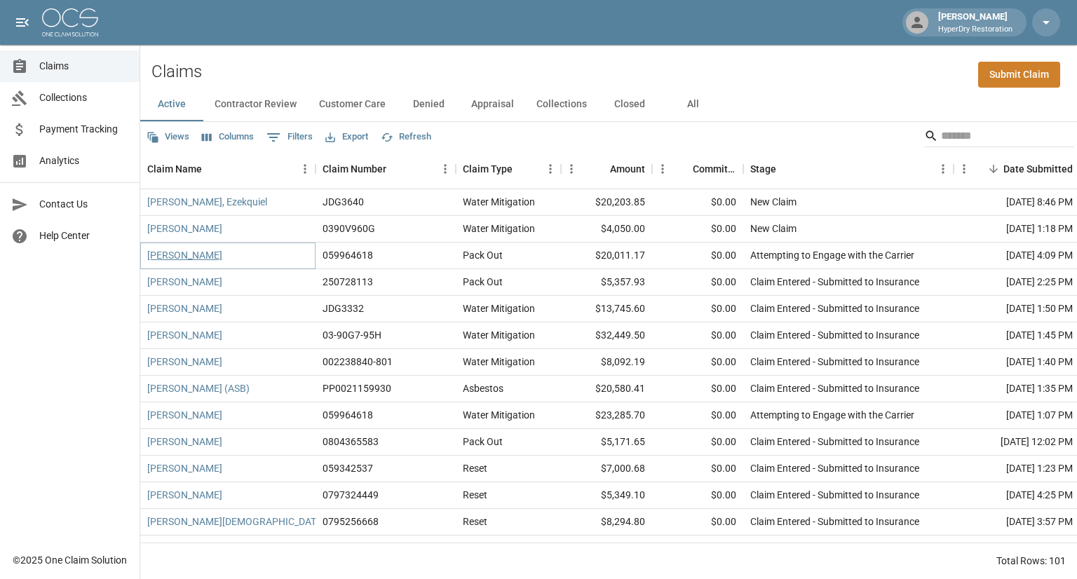
click at [213, 259] on link "[PERSON_NAME]" at bounding box center [184, 255] width 75 height 14
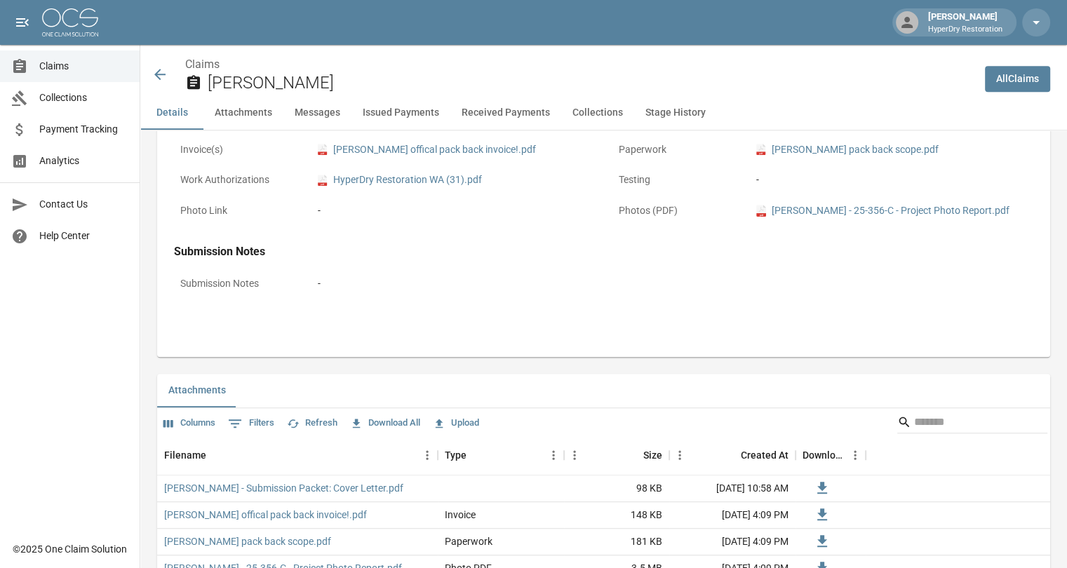
scroll to position [578, 0]
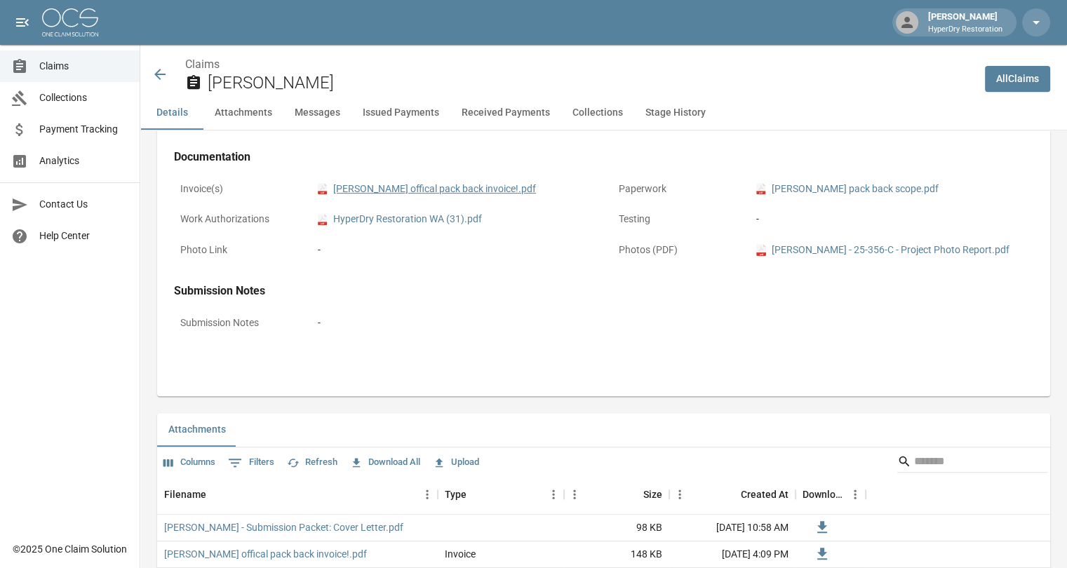
click at [457, 187] on link "pdf Kimberly Mattaway offical pack back invoice!.pdf" at bounding box center [427, 189] width 218 height 15
